Goal: Task Accomplishment & Management: Use online tool/utility

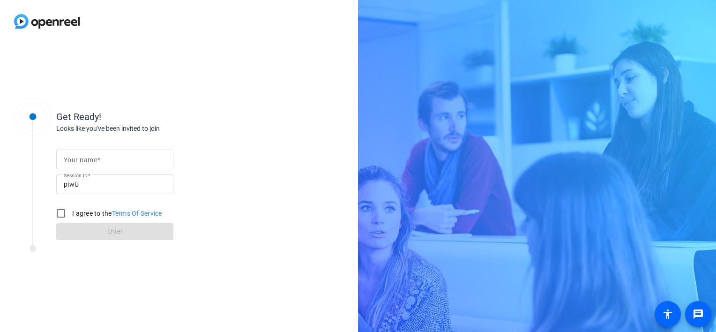
click at [95, 158] on mat-label "Your name" at bounding box center [80, 160] width 33 height 8
click at [95, 158] on input "Your name" at bounding box center [115, 159] width 102 height 11
type input "[PERSON_NAME]"
click at [341, 129] on div "Get Ready! Looks like you've been invited to join Your name [PERSON_NAME] Sessi…" at bounding box center [179, 187] width 358 height 289
drag, startPoint x: 65, startPoint y: 214, endPoint x: 74, endPoint y: 219, distance: 10.5
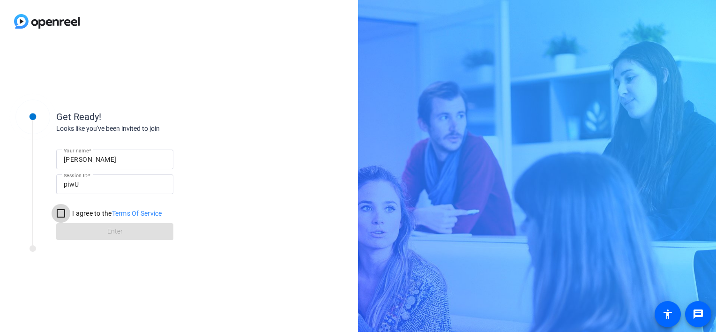
click at [65, 214] on input "I agree to the Terms Of Service" at bounding box center [61, 213] width 19 height 19
checkbox input "true"
click at [132, 232] on span at bounding box center [114, 231] width 117 height 23
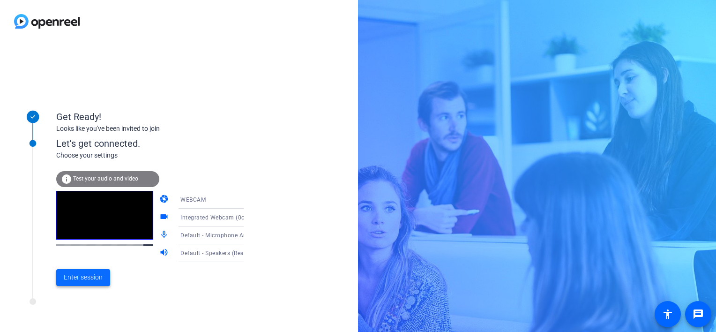
click at [93, 279] on span "Enter session" at bounding box center [83, 277] width 39 height 10
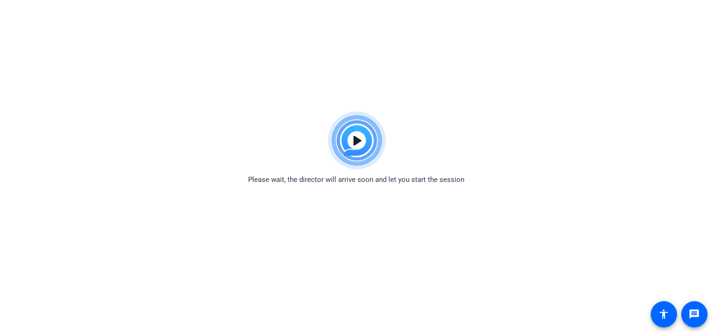
click at [356, 138] on img at bounding box center [356, 141] width 69 height 68
